Goal: Find specific page/section: Find specific page/section

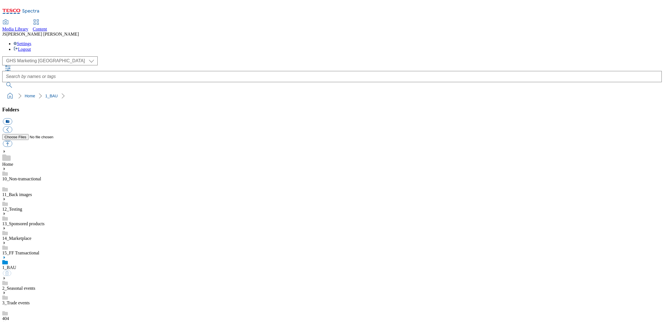
select select "flare-ghs-mktg"
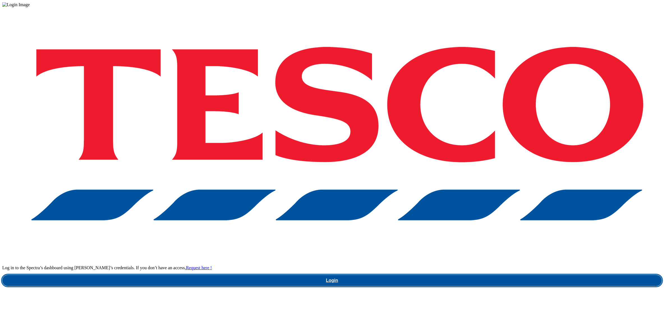
click at [496, 275] on link "Login" at bounding box center [332, 280] width 660 height 11
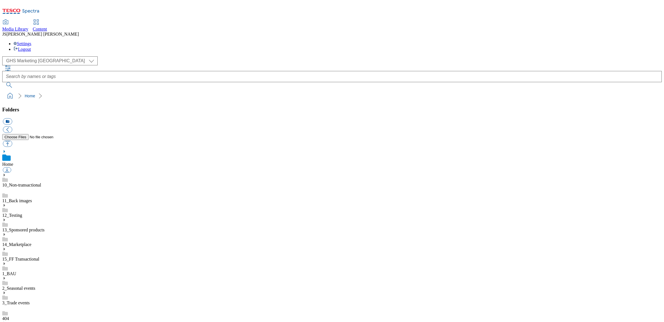
select select "flare-ghs-mktg"
click at [5, 262] on use at bounding box center [4, 263] width 1 height 3
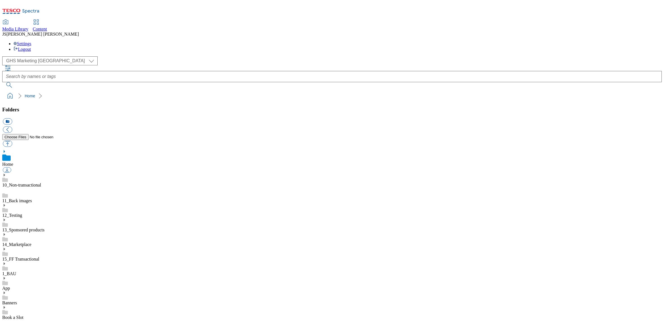
scroll to position [164, 0]
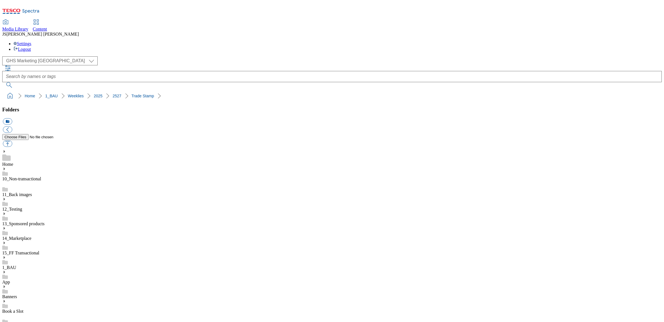
scroll to position [82, 0]
drag, startPoint x: 473, startPoint y: 160, endPoint x: 462, endPoint y: 150, distance: 15.7
